Goal: Task Accomplishment & Management: Manage account settings

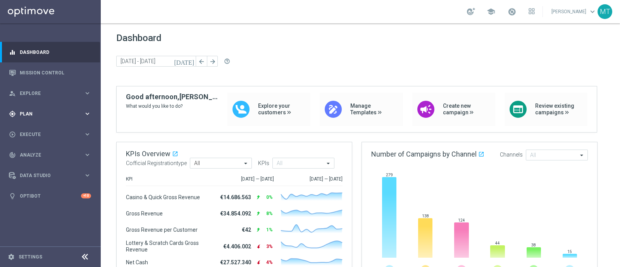
click at [76, 112] on span "Plan" at bounding box center [52, 114] width 64 height 5
click at [41, 132] on link "Target Groups" at bounding box center [50, 130] width 60 height 6
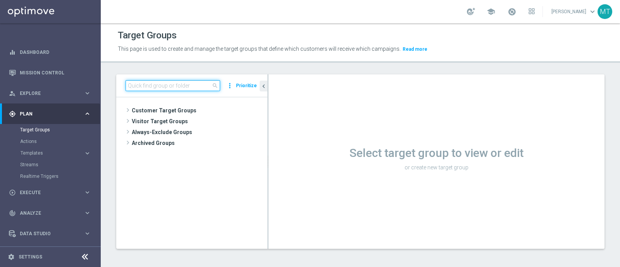
click at [177, 82] on input at bounding box center [173, 85] width 95 height 11
paste input "Talent 1st betting mpp lm ggr casino l3m > 0"
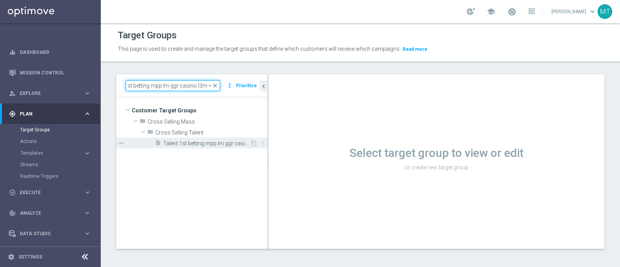
type input "Talent 1st betting mpp lm ggr casino l3m > 0"
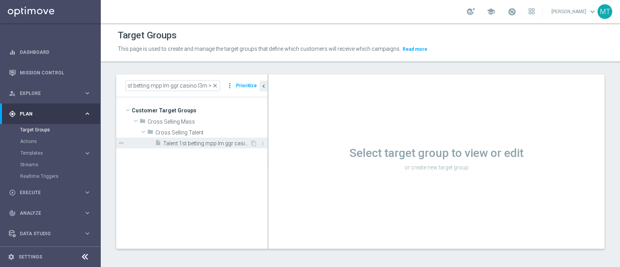
click at [202, 147] on div "insert_drive_file Talent 1st betting mpp lm ggr casino l3m > 0" at bounding box center [202, 143] width 95 height 11
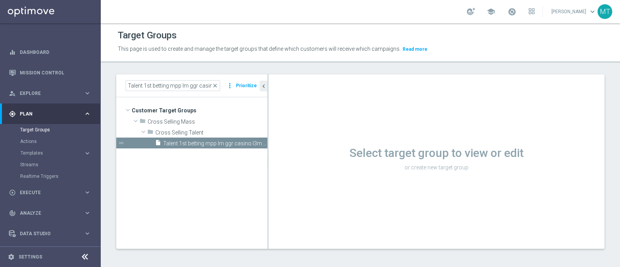
click at [0, 0] on div "Loading..." at bounding box center [0, 0] width 0 height 0
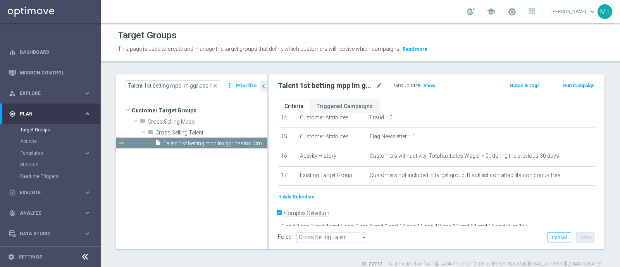
scroll to position [8, 0]
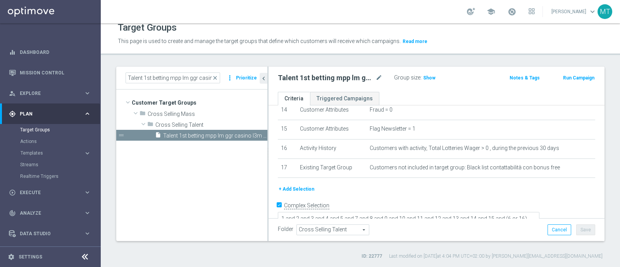
click at [300, 185] on button "+ Add Selection" at bounding box center [296, 189] width 37 height 9
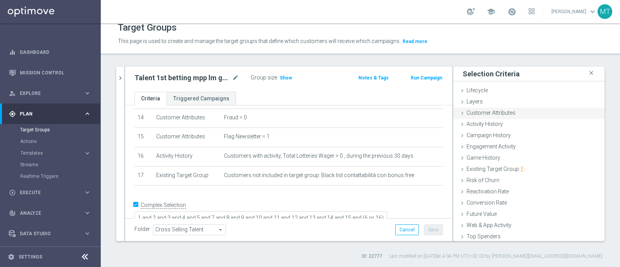
click at [470, 110] on span "Customer Attributes" at bounding box center [491, 113] width 49 height 6
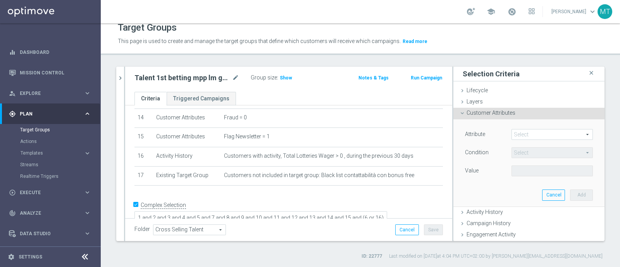
click at [527, 131] on span at bounding box center [552, 135] width 81 height 10
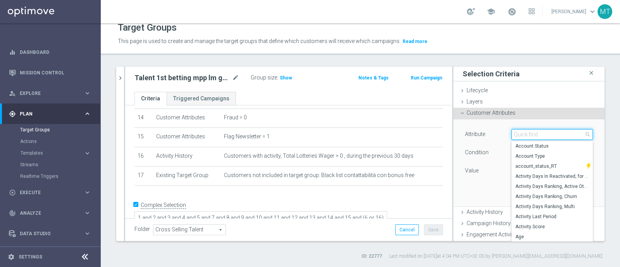
click at [527, 131] on input "search" at bounding box center [552, 134] width 81 height 11
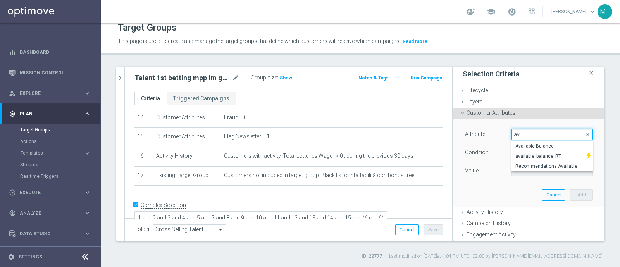
type input "a"
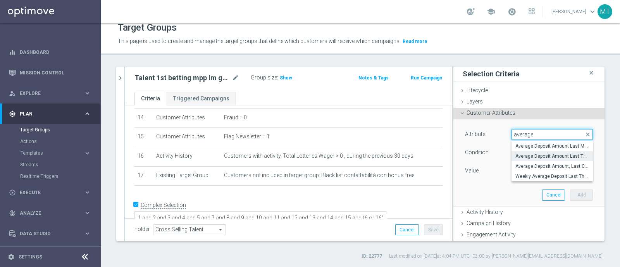
type input "average"
click at [536, 154] on span "Average Deposit Amount Last Three Months" at bounding box center [553, 156] width 74 height 6
type input "Average Deposit Amount Last Three Months"
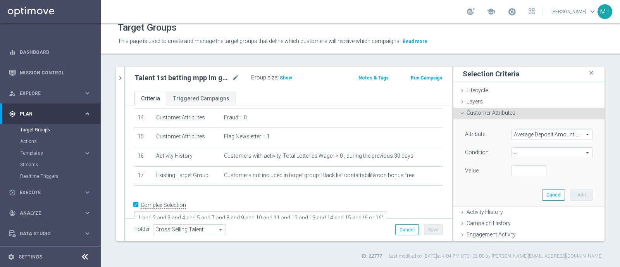
click at [536, 154] on span "=" at bounding box center [552, 153] width 81 height 10
click at [516, 212] on span ">=" at bounding box center [553, 215] width 74 height 6
type input ">="
click at [512, 171] on input "number" at bounding box center [529, 171] width 35 height 11
type input "20"
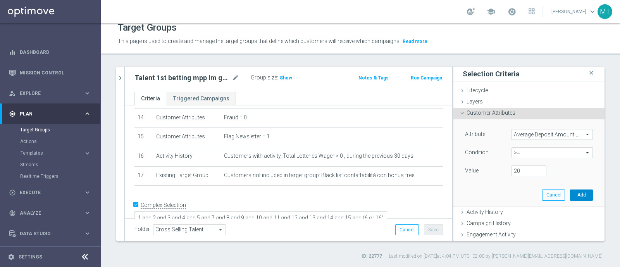
click at [570, 193] on button "Add" at bounding box center [581, 195] width 23 height 11
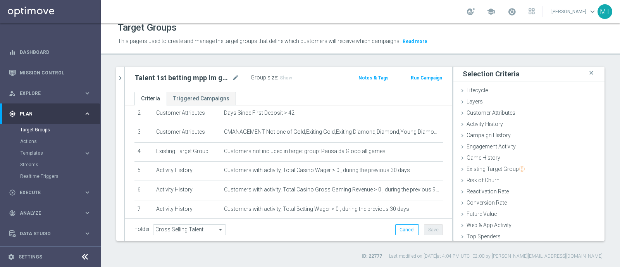
scroll to position [294, 0]
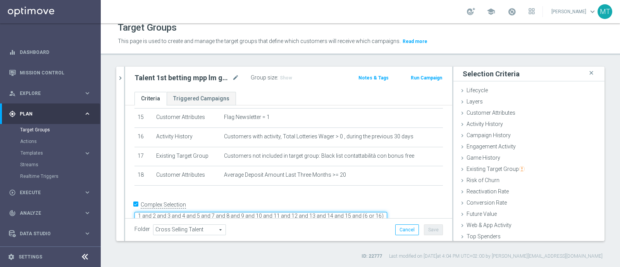
click at [225, 212] on textarea "1 and 2 and 3 and 4 and 5 and 7 and 8 and 9 and 10 and 11 and 12 and 13 and 14 …" at bounding box center [261, 219] width 253 height 14
click at [387, 212] on textarea "1 and 2 and 3 and 4 and 5 and 7 and 8 and 9 and 10 and 11 and 12 and 13 and 14 …" at bounding box center [261, 219] width 253 height 14
click at [254, 212] on textarea "1 and 2 and 3 and 4 and 5 and 7 and 8 and 9 and 10 and 11 and 12 and 13 and 14 …" at bounding box center [261, 219] width 253 height 14
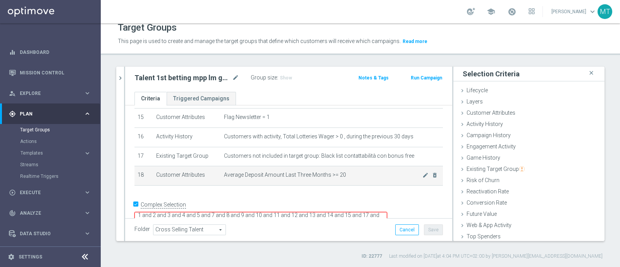
click at [273, 175] on td "Average Deposit Amount Last Three Months >= 20 mode_edit delete_forever" at bounding box center [332, 175] width 222 height 19
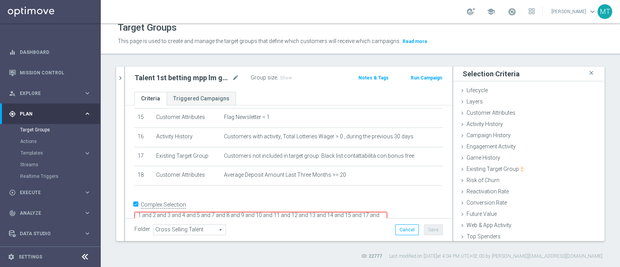
click at [268, 212] on form "Complex Selection 1 and 2 and 3 and 4 and 5 and 7 and 8 and 9 and 10 and 11 and…" at bounding box center [289, 217] width 309 height 36
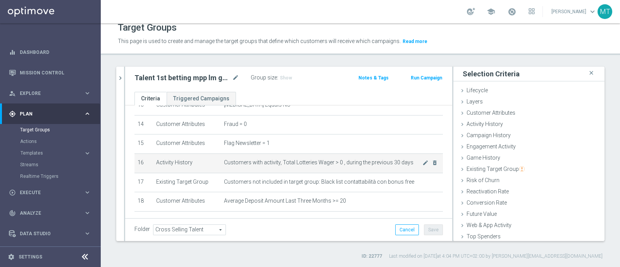
scroll to position [294, 0]
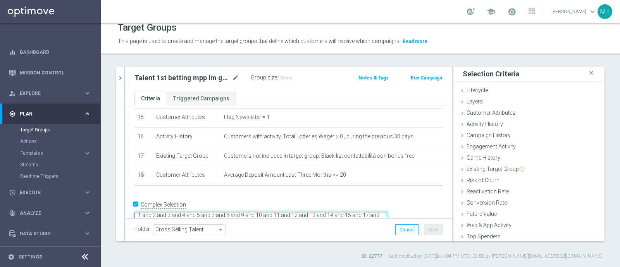
click at [287, 212] on textarea "1 and 2 and 3 and 4 and 5 and 7 and 8 and 9 and 10 and 11 and 12 and 13 and 14 …" at bounding box center [261, 219] width 253 height 14
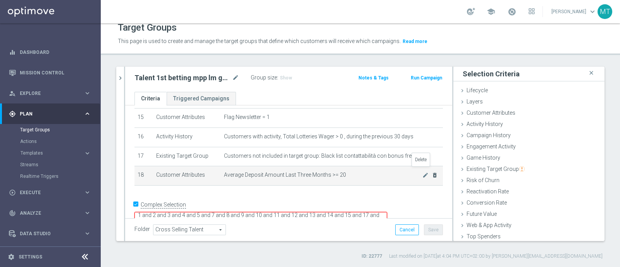
click at [432, 172] on icon "delete_forever" at bounding box center [435, 175] width 6 height 6
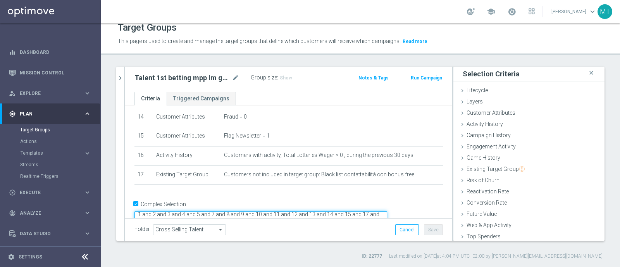
click at [276, 211] on textarea "1 and 2 and 3 and 4 and 5 and 7 and 8 and 9 and 10 and 11 and 12 and 13 and 14 …" at bounding box center [261, 218] width 253 height 14
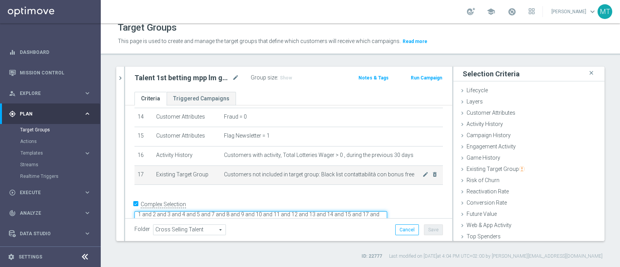
type textarea "1 and 2 and 3 and 4 and 5 and 7 and 8 and 9 and 10 and 11 and 12 and 13 and 14 …"
click at [201, 178] on td "Existing Target Group" at bounding box center [187, 175] width 68 height 19
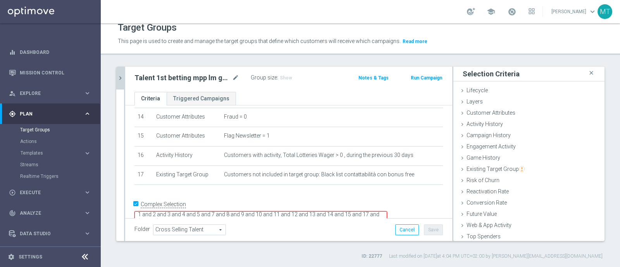
click at [117, 76] on icon "chevron_right" at bounding box center [120, 77] width 7 height 7
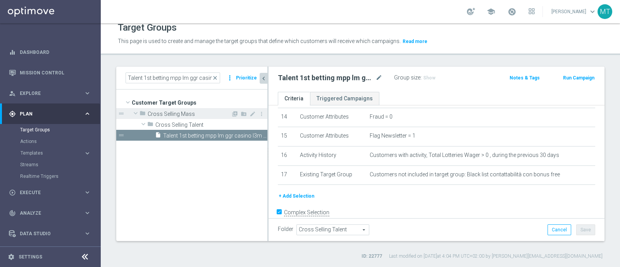
click at [177, 115] on span "Cross Selling Mass" at bounding box center [189, 114] width 83 height 7
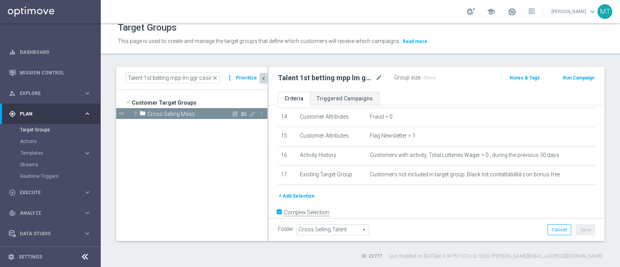
click at [177, 115] on span "Cross Selling Mass" at bounding box center [189, 114] width 83 height 7
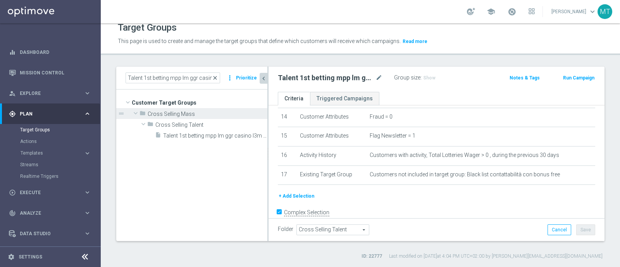
click at [215, 78] on span "close" at bounding box center [215, 78] width 6 height 6
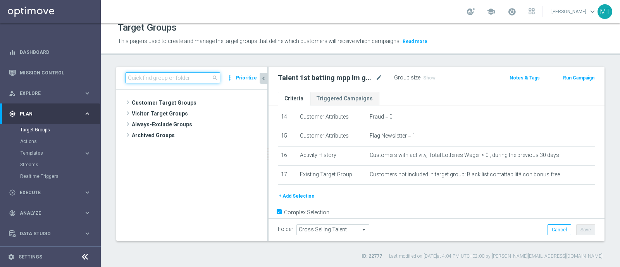
click at [205, 74] on input at bounding box center [173, 78] width 95 height 11
paste input "Master Low only 1st pref betting lm excl prev camp"
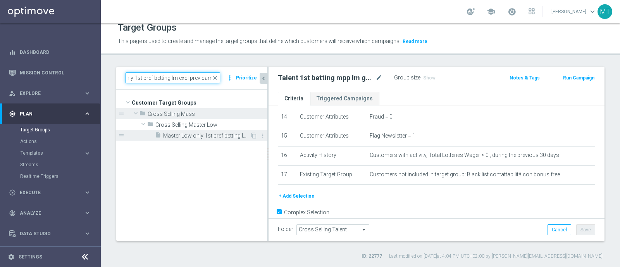
type input "Master Low only 1st pref betting lm excl prev camp"
click at [212, 133] on span "Master Low only 1st pref betting lm excl prev camp" at bounding box center [206, 136] width 87 height 7
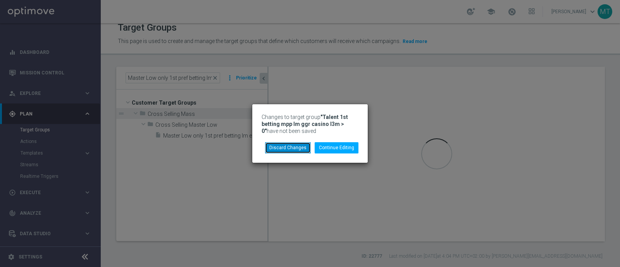
click at [294, 148] on button "Discard Changes" at bounding box center [288, 147] width 46 height 11
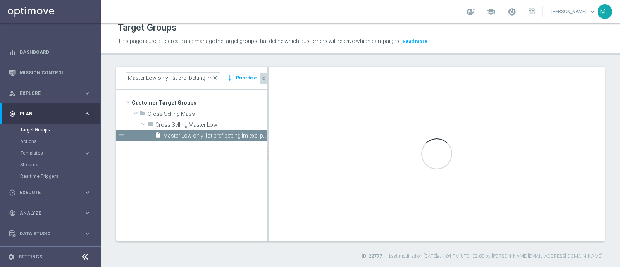
checkbox input "false"
type input "Cross Selling Master Low"
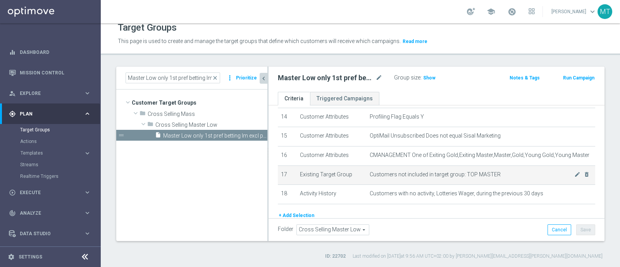
scroll to position [300, 0]
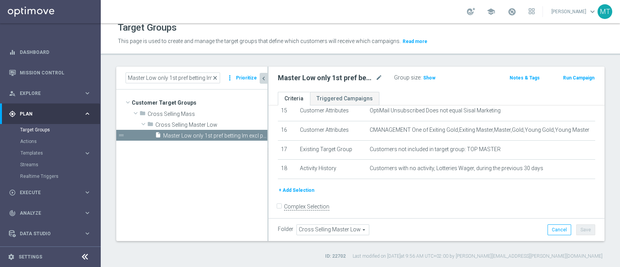
click at [216, 79] on span "close" at bounding box center [215, 78] width 6 height 6
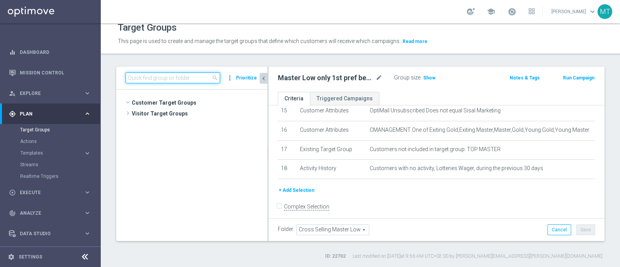
click at [192, 78] on input at bounding box center [173, 78] width 95 height 11
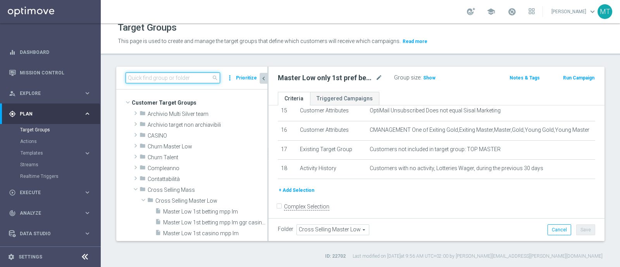
paste input "Master Low 1st betting mpp lm"
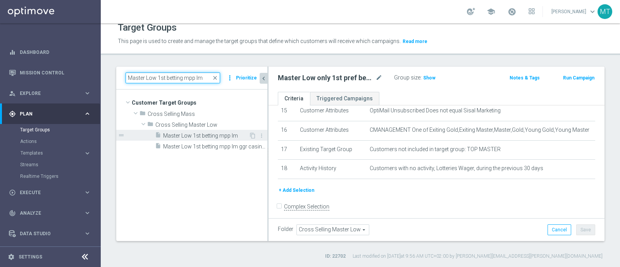
type input "Master Low 1st betting mpp lm"
click at [216, 135] on span "Master Low 1st betting mpp lm" at bounding box center [206, 136] width 86 height 7
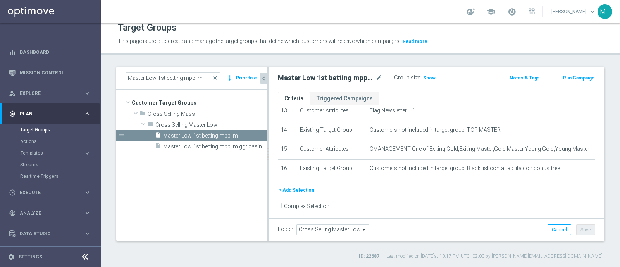
click at [298, 186] on button "+ Add Selection" at bounding box center [296, 190] width 37 height 9
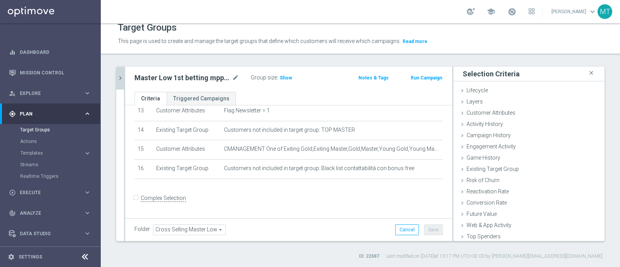
scroll to position [254, 0]
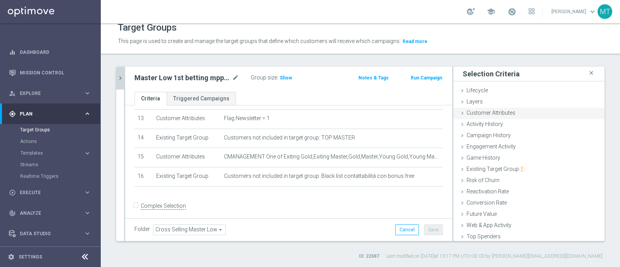
click at [488, 113] on span "Customer Attributes" at bounding box center [491, 113] width 49 height 6
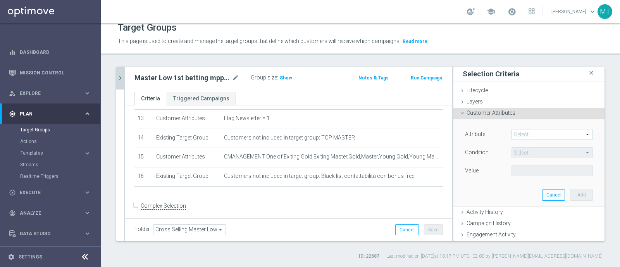
click at [515, 136] on span at bounding box center [552, 135] width 81 height 10
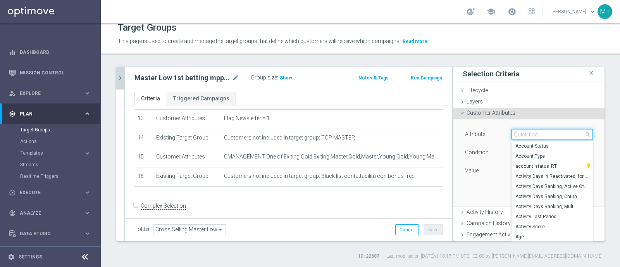
click at [515, 136] on input "search" at bounding box center [552, 134] width 81 height 11
type input "<"
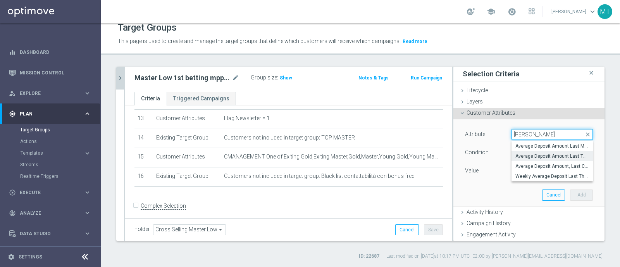
type input "[PERSON_NAME]"
click at [543, 158] on span "Average Deposit Amount Last Three Months" at bounding box center [553, 156] width 74 height 6
type input "Average Deposit Amount Last Three Months"
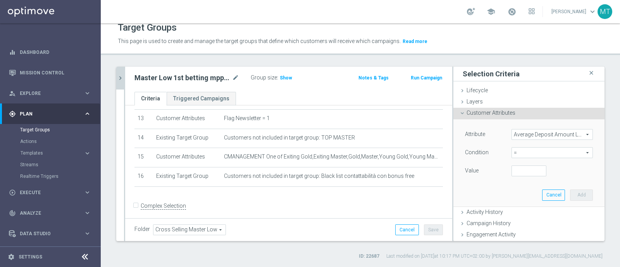
click at [513, 148] on span "=" at bounding box center [552, 153] width 81 height 10
click at [516, 216] on span ">=" at bounding box center [553, 215] width 74 height 6
type input ">="
click at [512, 164] on div "Attribute Average Deposit Amount Last Three Months Average Deposit Amount Last …" at bounding box center [529, 153] width 128 height 49
click at [514, 167] on input "number" at bounding box center [529, 171] width 35 height 11
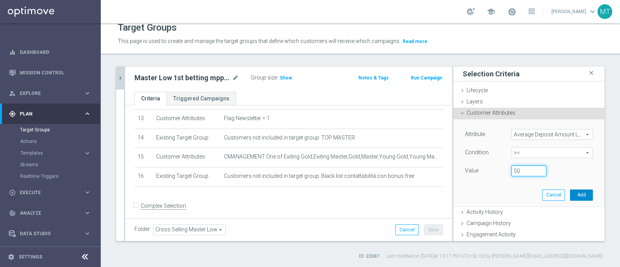
type input "50"
click at [574, 191] on button "Add" at bounding box center [581, 195] width 23 height 11
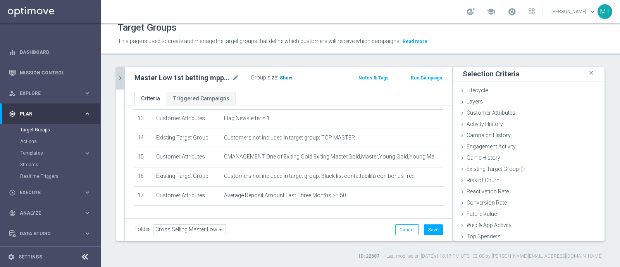
click at [282, 74] on h3 "Show" at bounding box center [286, 78] width 14 height 9
click at [123, 72] on button "chevron_right" at bounding box center [120, 78] width 8 height 23
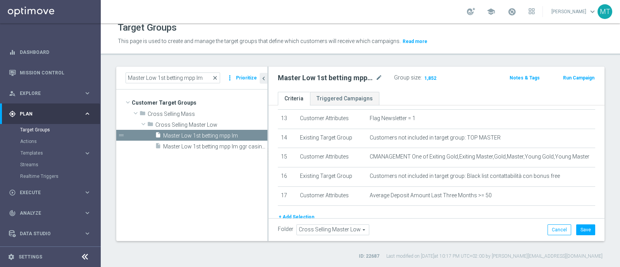
click at [217, 78] on span "close" at bounding box center [215, 78] width 6 height 6
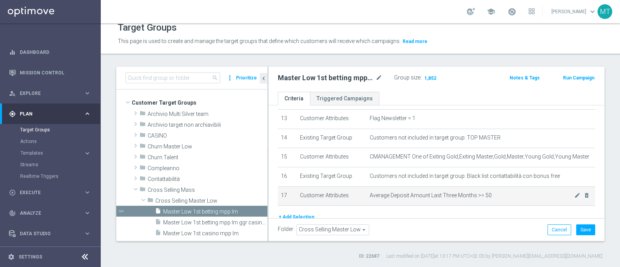
scroll to position [267, 0]
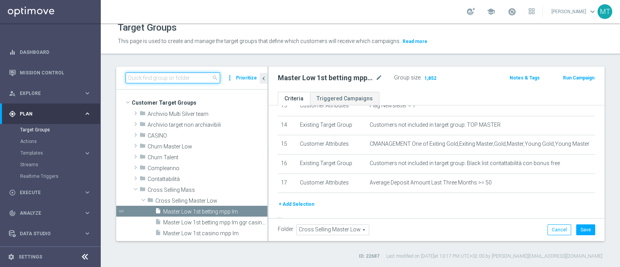
click at [187, 75] on input at bounding box center [173, 78] width 95 height 11
paste input "Master Low 1st lotteries & other mpp lm"
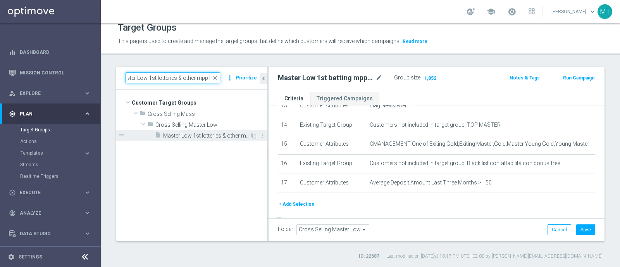
type input "Master Low 1st lotteries & other mpp lm"
click at [219, 135] on span "Master Low 1st lotteries & other mpp lm" at bounding box center [206, 136] width 87 height 7
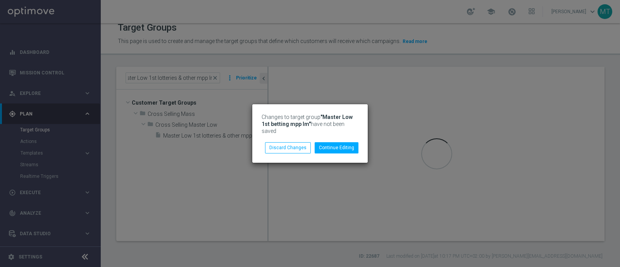
scroll to position [0, 0]
click at [288, 150] on button "Discard Changes" at bounding box center [288, 147] width 46 height 11
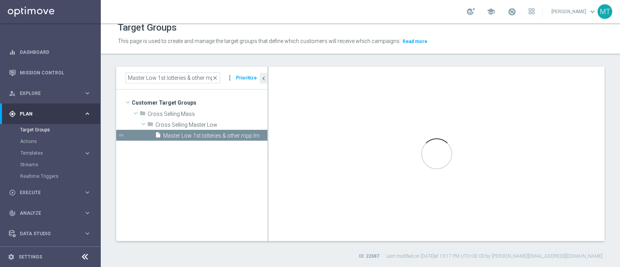
checkbox input "true"
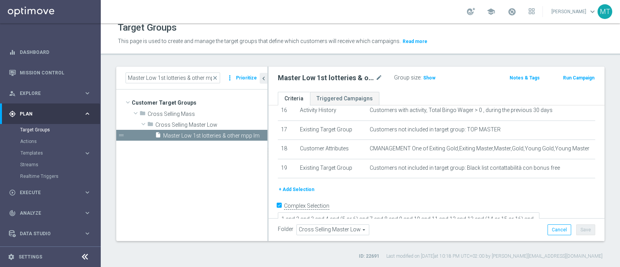
scroll to position [7, 0]
click at [306, 185] on button "+ Add Selection" at bounding box center [296, 189] width 37 height 9
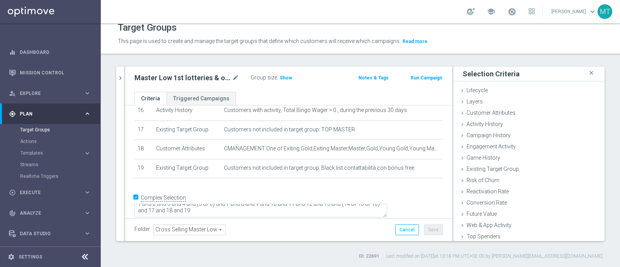
scroll to position [312, 0]
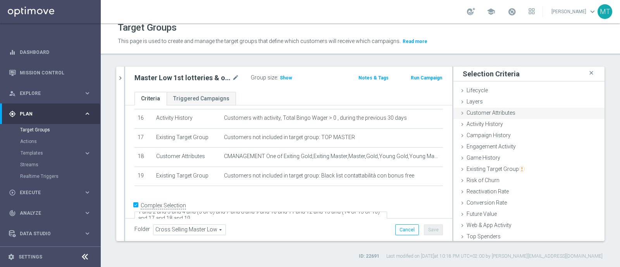
click at [485, 113] on span "Customer Attributes" at bounding box center [491, 113] width 49 height 6
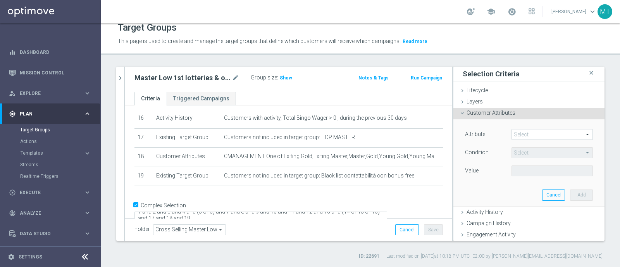
click at [516, 134] on span at bounding box center [552, 135] width 81 height 10
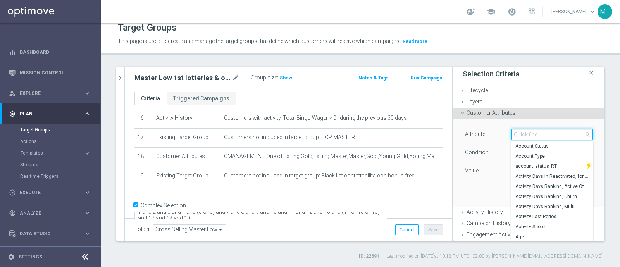
click at [516, 134] on input "search" at bounding box center [552, 134] width 81 height 11
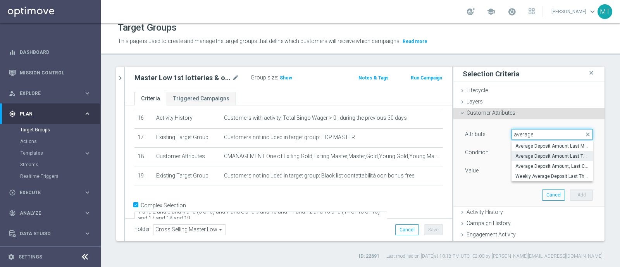
type input "average"
click at [544, 156] on span "Average Deposit Amount Last Three Months" at bounding box center [553, 156] width 74 height 6
type input "Average Deposit Amount Last Three Months"
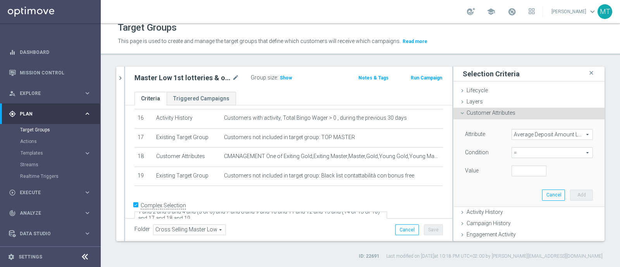
click at [537, 155] on span "=" at bounding box center [552, 153] width 81 height 10
click at [527, 213] on span ">=" at bounding box center [553, 215] width 74 height 6
type input ">="
click at [521, 171] on input "number" at bounding box center [529, 171] width 35 height 11
type input "30"
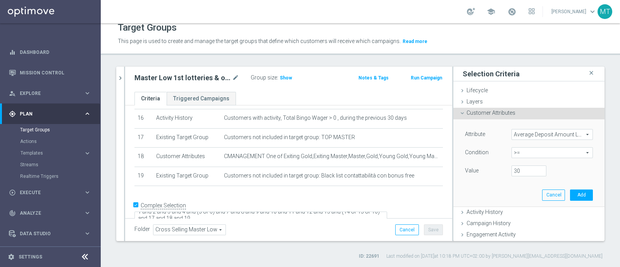
click at [562, 188] on div "Attribute Average Deposit Amount Last Three Months Average Deposit Amount Last …" at bounding box center [529, 162] width 140 height 87
click at [570, 192] on button "Add" at bounding box center [581, 195] width 23 height 11
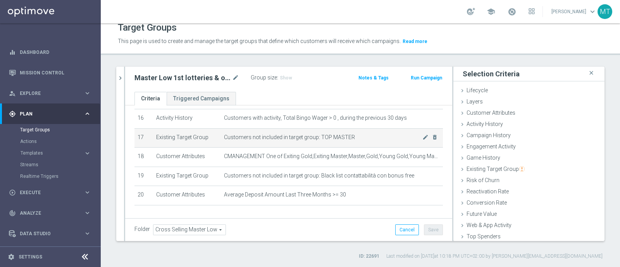
scroll to position [332, 0]
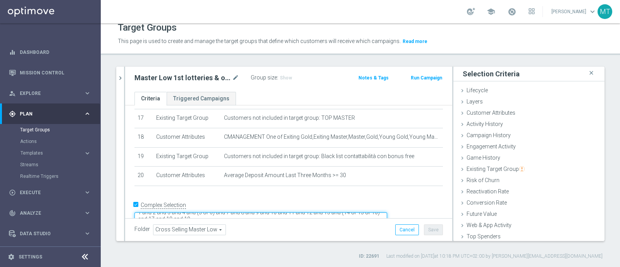
click at [268, 212] on textarea "1 and 2 and 3 and 4 and (5 or 6) and 7 and 8 and 9 and 10 and 11 and 12 and 13 …" at bounding box center [261, 219] width 253 height 14
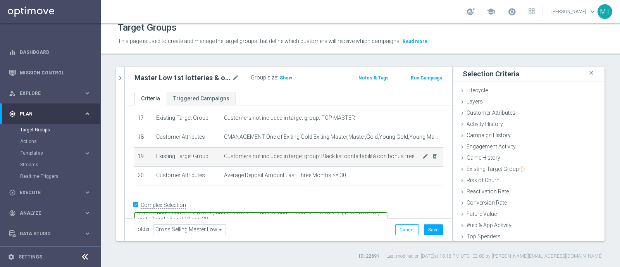
type textarea "1 and 2 and 3 and 4 and (5 or 6) and 7 and 8 and 9 and 10 and 11 and 12 and 13 …"
click at [254, 148] on td "Customers not included in target group: Black list contattabilità con bonus fre…" at bounding box center [332, 156] width 222 height 19
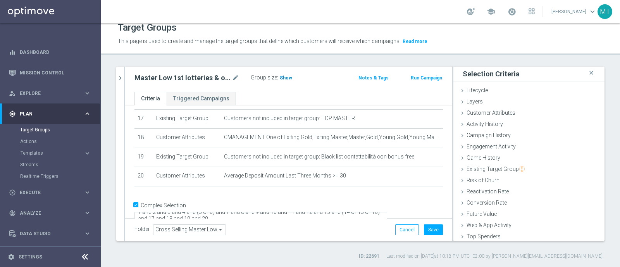
click at [287, 75] on span "Show" at bounding box center [286, 77] width 12 height 5
click at [118, 76] on icon "chevron_right" at bounding box center [120, 77] width 7 height 7
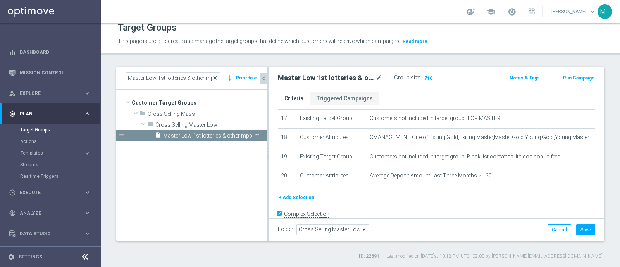
click at [216, 78] on span "close" at bounding box center [215, 78] width 6 height 6
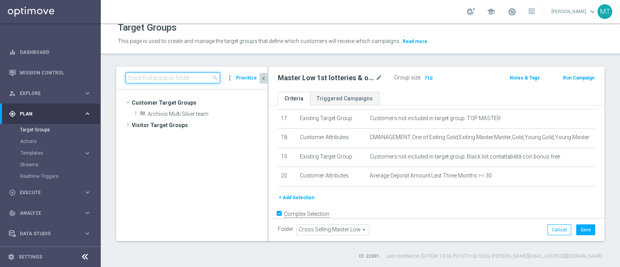
click at [205, 75] on input at bounding box center [173, 78] width 95 height 11
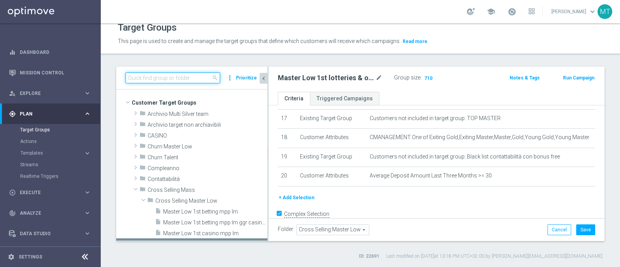
paste input "Talent 1st casino mpp lm ggr betting l3m > 0"
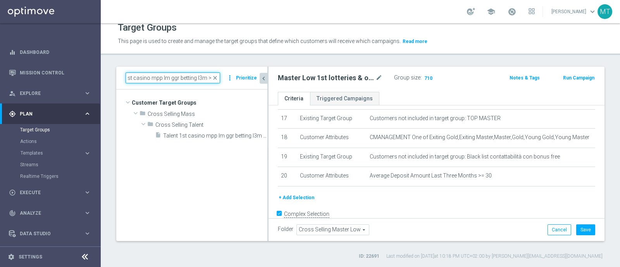
type input "Talent 1st casino mpp lm ggr betting l3m > 0"
click at [433, 221] on textarea "1 and 2 and 3 and 4 and (5 or 6) and 7 and 8 and 9 and 10 and 11 and 12 and 13 …" at bounding box center [409, 228] width 262 height 14
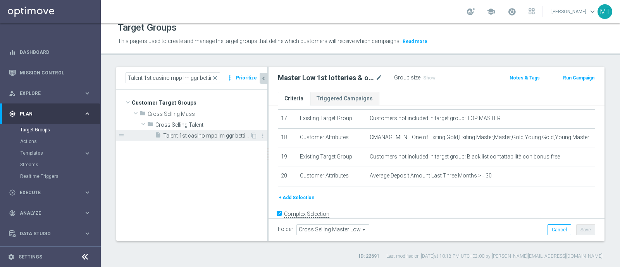
type textarea "1 and 2 and 3 and 4 and (5 or 6) and 7 and 8 and 9 and 10 and 11 and 12 and 13 …"
click at [223, 131] on div "insert_drive_file Talent 1st casino mpp lm ggr betting l3m > 0" at bounding box center [202, 135] width 95 height 11
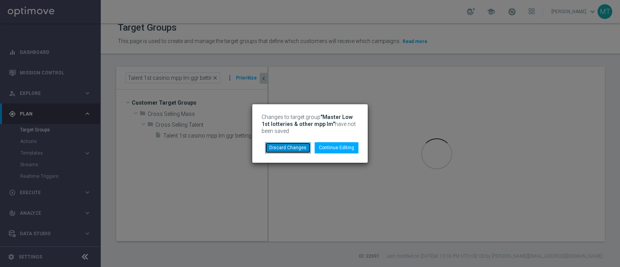
click at [300, 148] on button "Discard Changes" at bounding box center [288, 147] width 46 height 11
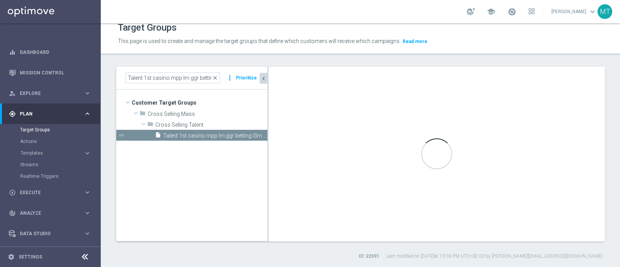
checkbox input "false"
type input "Cross Selling Talent"
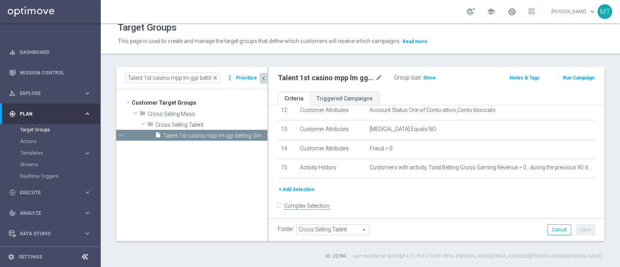
click at [304, 186] on button "+ Add Selection" at bounding box center [296, 189] width 37 height 9
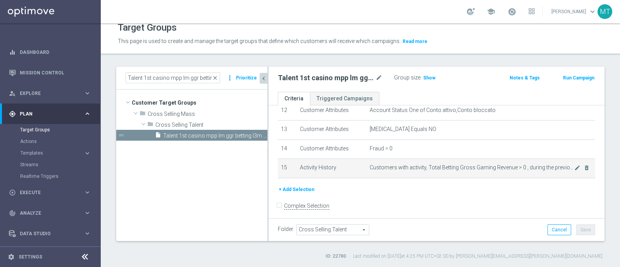
scroll to position [235, 0]
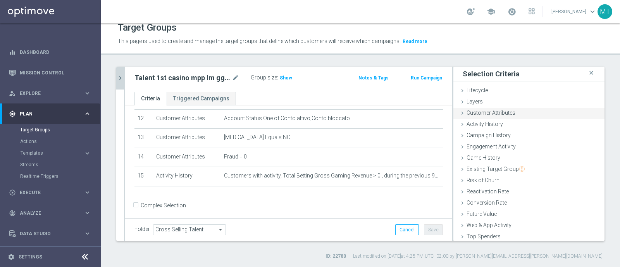
click at [484, 113] on span "Customer Attributes" at bounding box center [491, 113] width 49 height 6
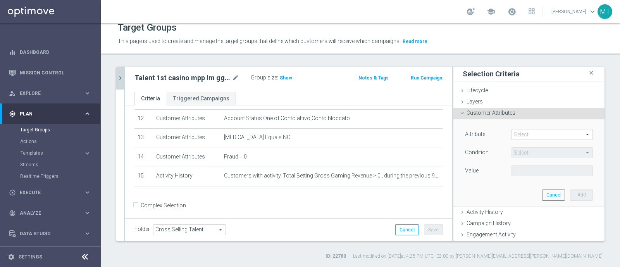
click at [512, 135] on span at bounding box center [552, 135] width 81 height 10
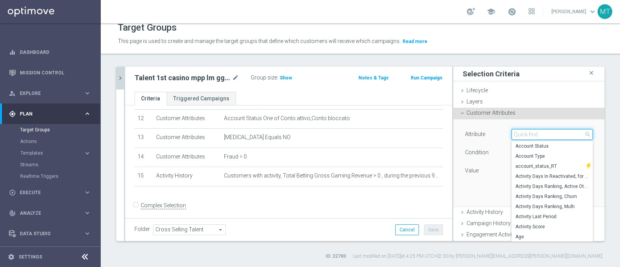
click at [512, 135] on input "search" at bounding box center [552, 134] width 81 height 11
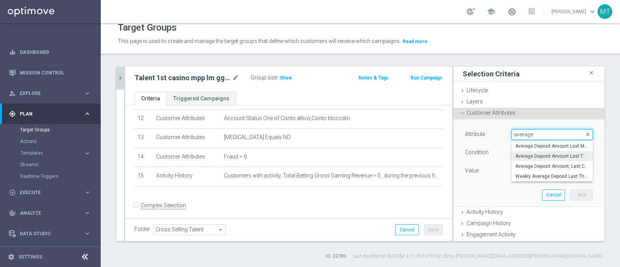
type input "average"
click at [525, 156] on span "Average Deposit Amount Last Three Months" at bounding box center [553, 156] width 74 height 6
type input "Average Deposit Amount Last Three Months"
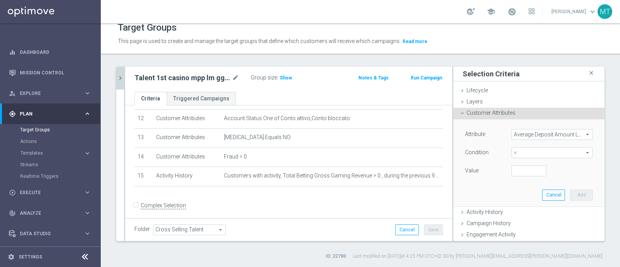
click at [520, 147] on div "= = arrow_drop_down search" at bounding box center [552, 152] width 81 height 11
click at [513, 208] on label ">" at bounding box center [552, 205] width 81 height 10
click at [519, 161] on div "Attribute Average Deposit Amount Last Three Months Average Deposit Amount Last …" at bounding box center [529, 153] width 128 height 49
click at [516, 155] on span ">" at bounding box center [552, 153] width 81 height 10
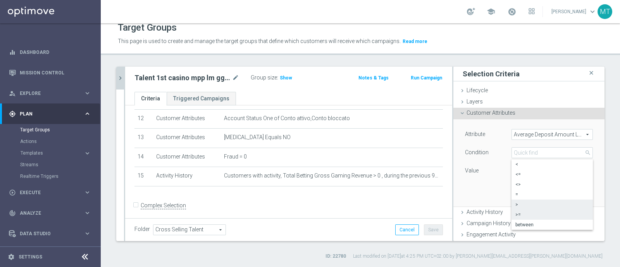
click at [516, 212] on span ">=" at bounding box center [553, 215] width 74 height 6
type input ">="
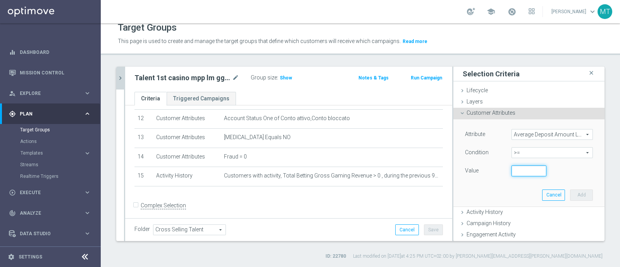
click at [513, 166] on input "number" at bounding box center [529, 171] width 35 height 11
type input "30"
click at [570, 191] on button "Add" at bounding box center [581, 195] width 23 height 11
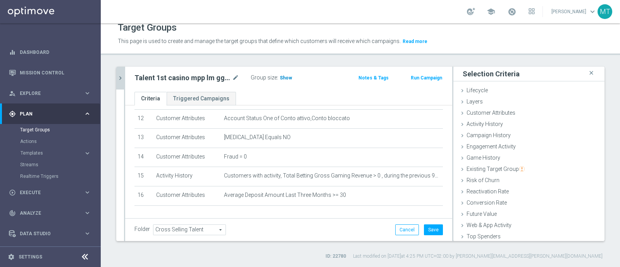
click at [287, 78] on span "Show" at bounding box center [286, 77] width 12 height 5
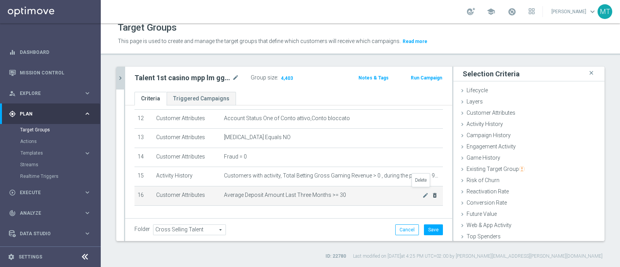
click at [432, 193] on icon "delete_forever" at bounding box center [435, 195] width 6 height 6
